Goal: Information Seeking & Learning: Check status

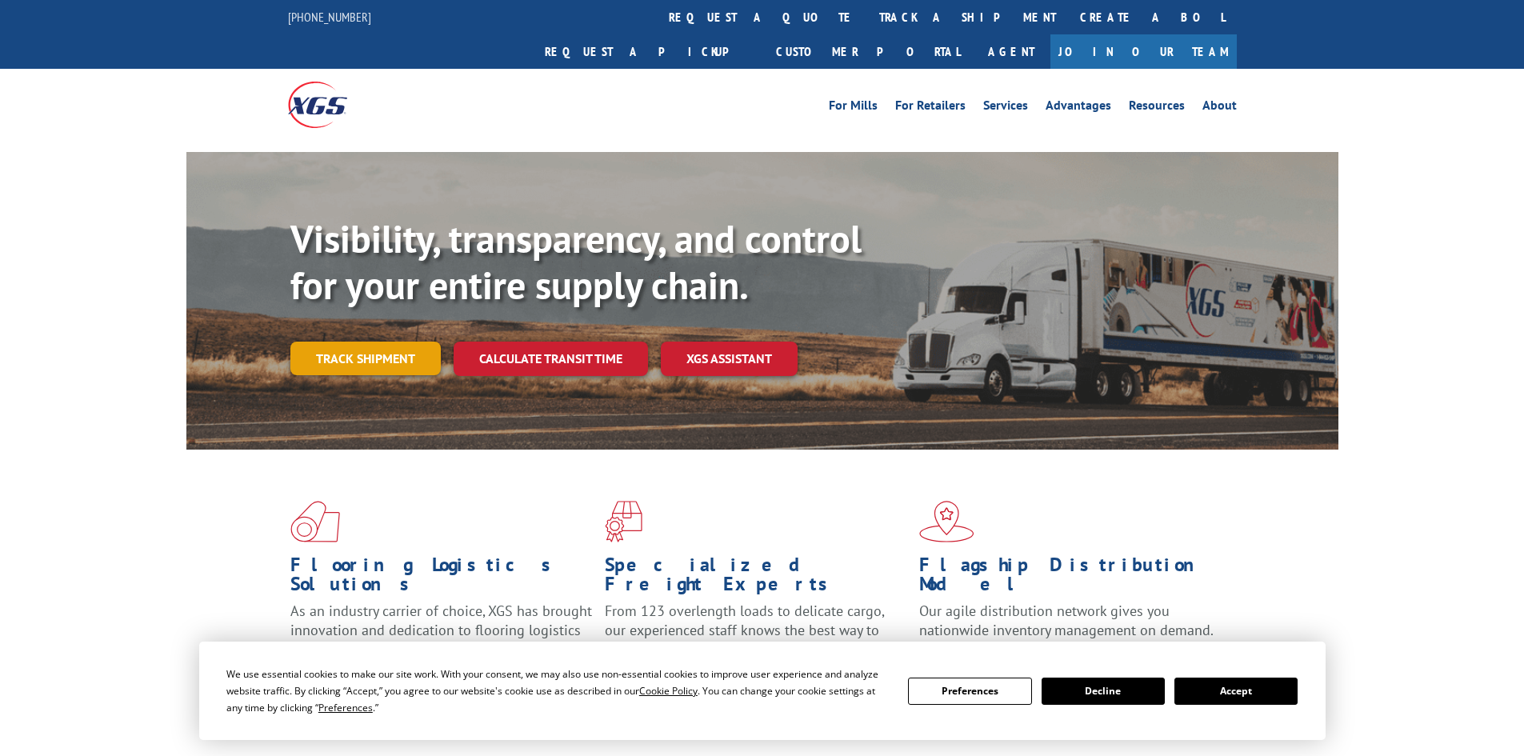
click at [368, 342] on link "Track shipment" at bounding box center [365, 359] width 150 height 34
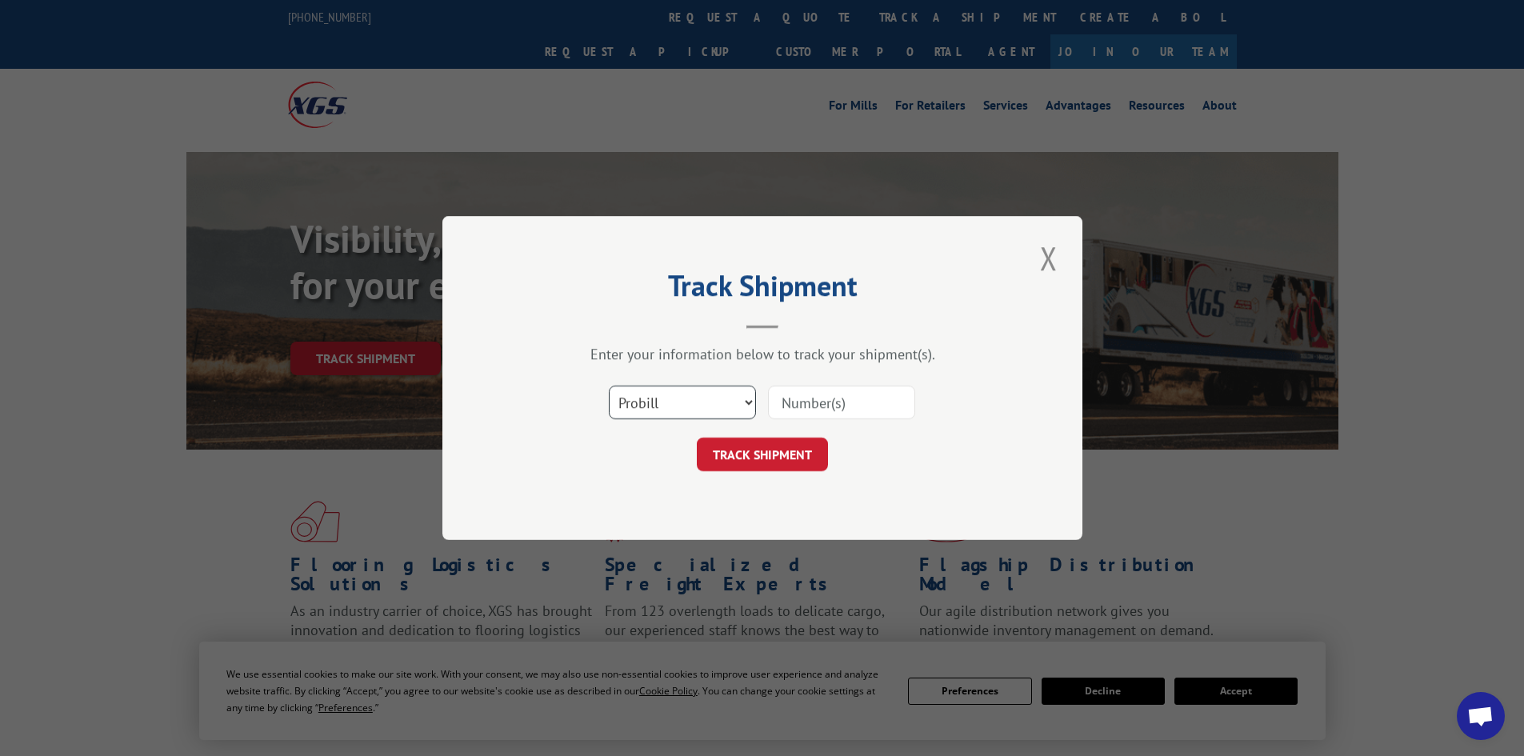
click at [707, 415] on select "Select category... Probill BOL PO" at bounding box center [682, 403] width 147 height 34
select select "bol"
click at [609, 386] on select "Select category... Probill BOL PO" at bounding box center [682, 403] width 147 height 34
click at [838, 405] on input at bounding box center [841, 403] width 147 height 34
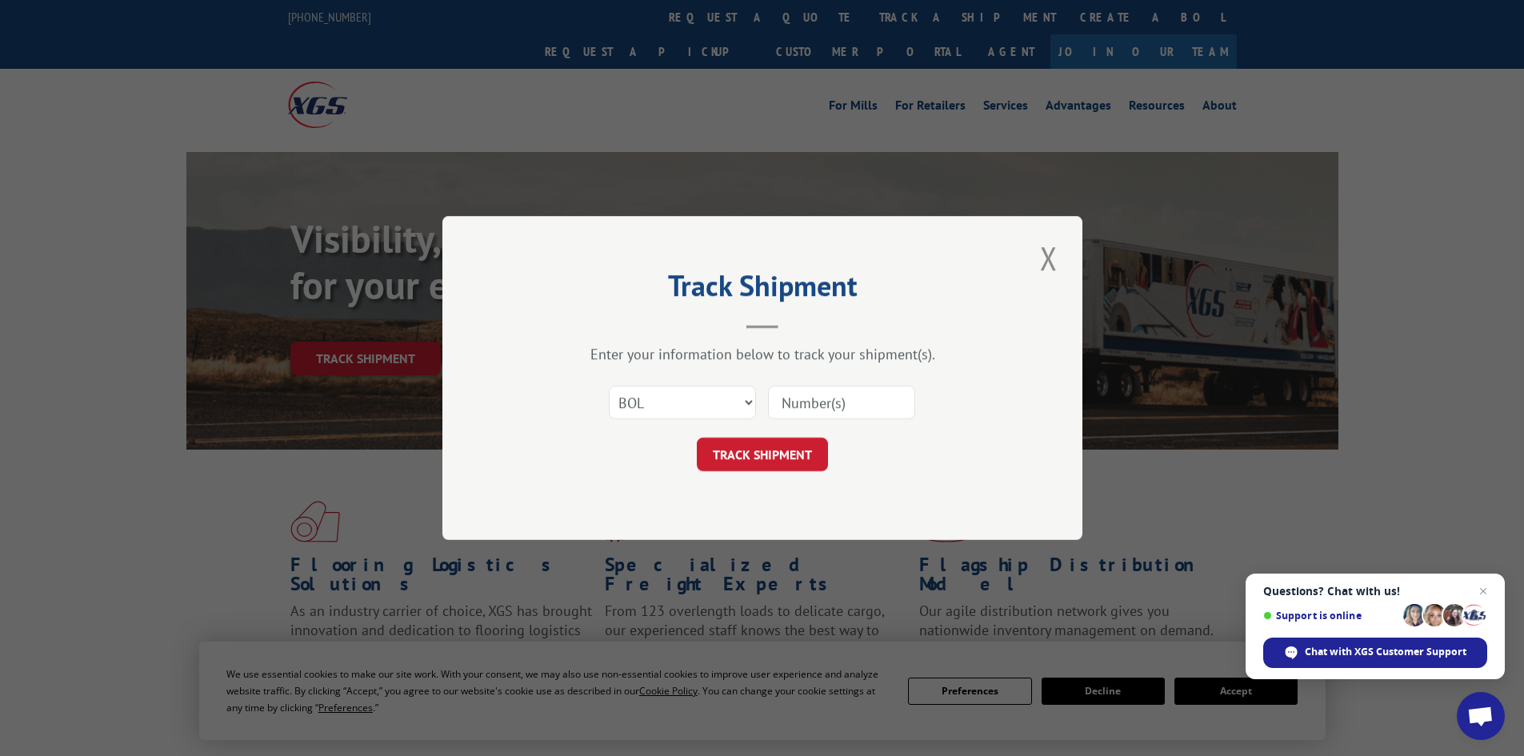
paste input "4843638"
type input "4843638"
click at [806, 443] on button "TRACK SHIPMENT" at bounding box center [762, 455] width 131 height 34
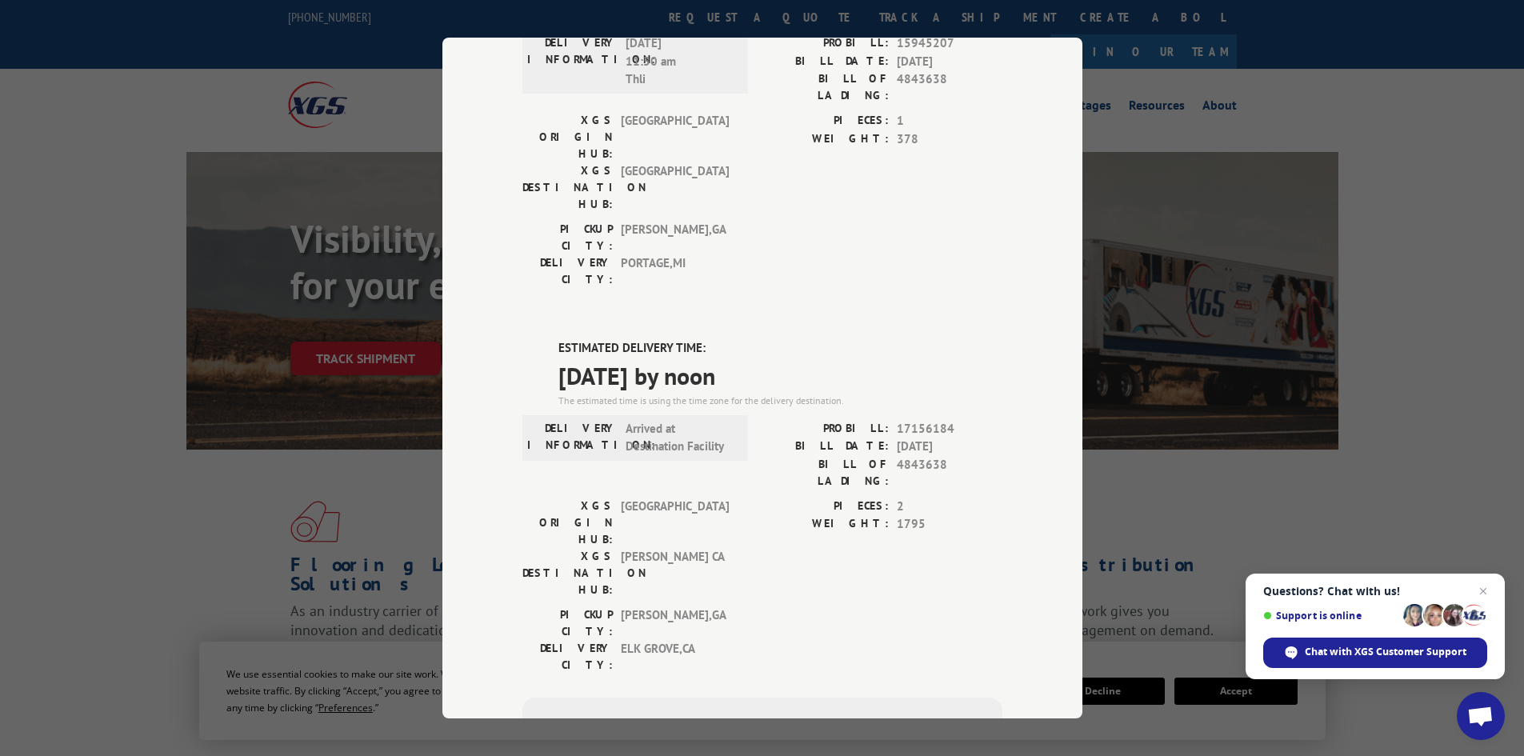
scroll to position [558, 0]
